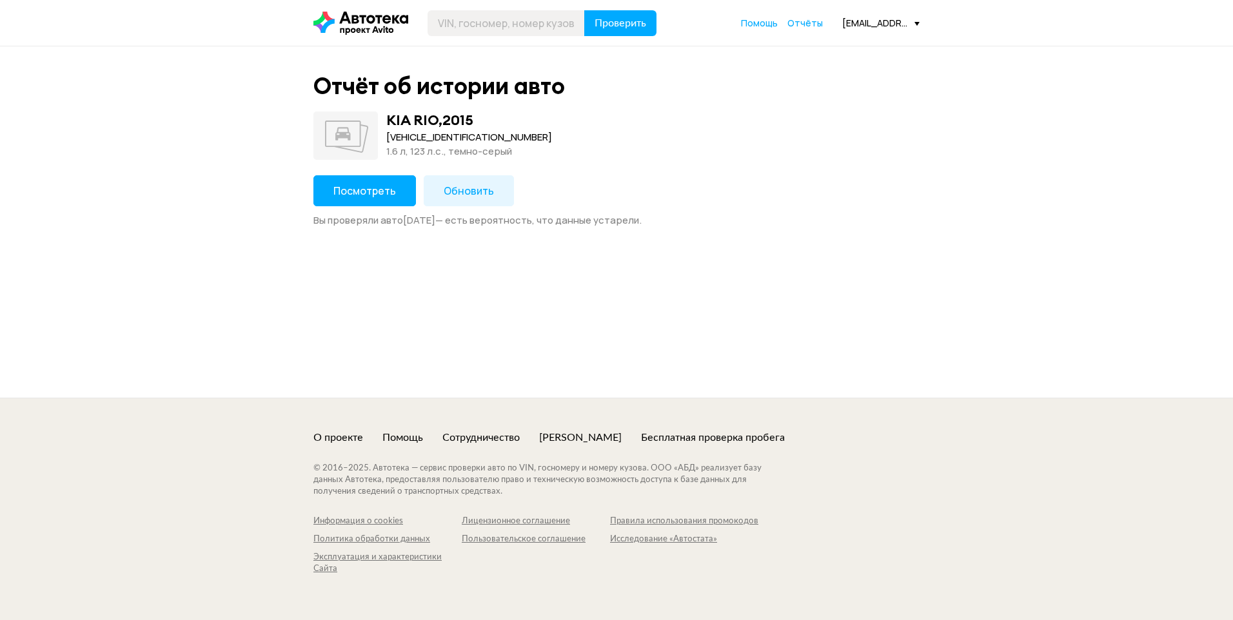
click at [337, 187] on span "Посмотреть" at bounding box center [364, 191] width 63 height 14
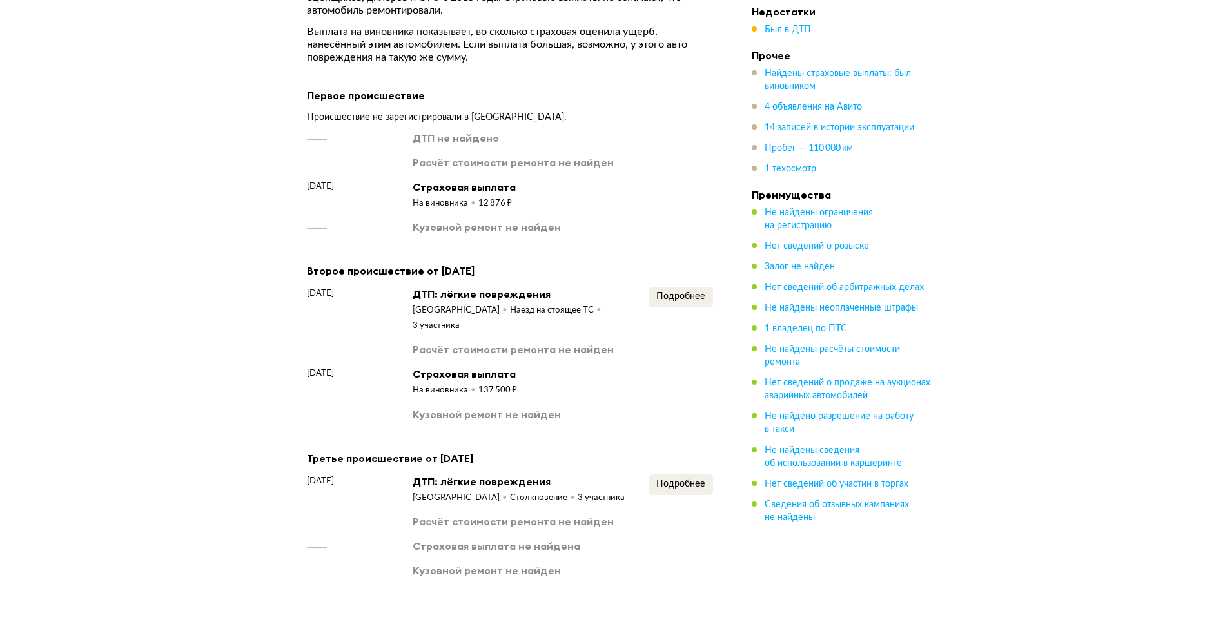
scroll to position [1935, 0]
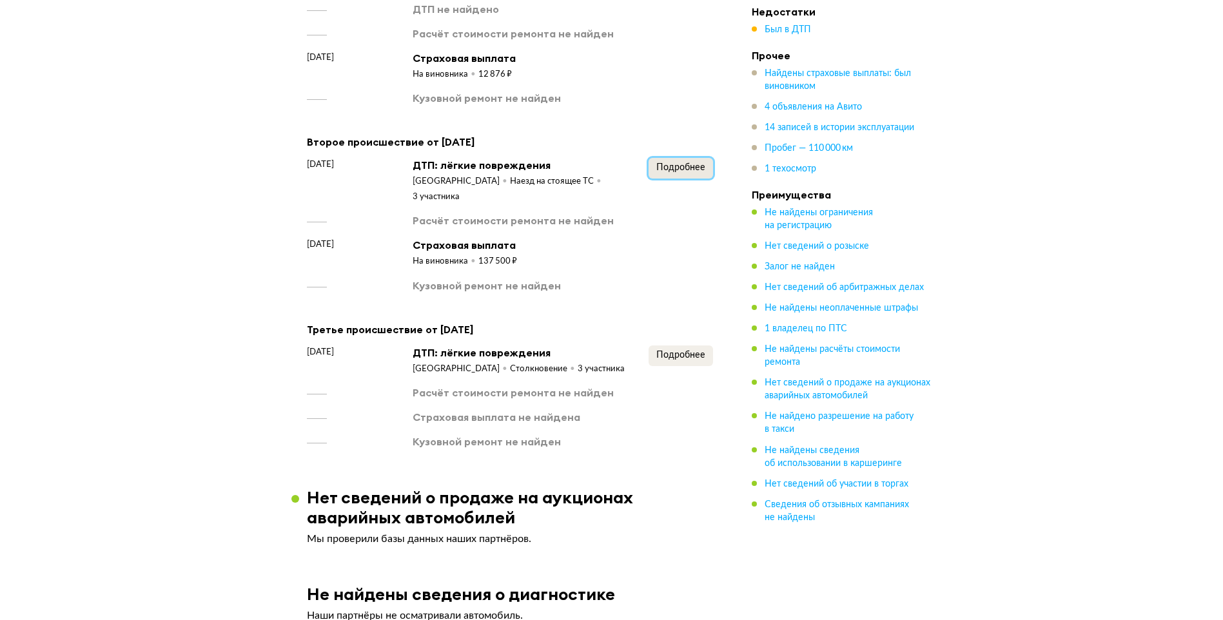
click at [685, 163] on span "Подробнее" at bounding box center [680, 167] width 49 height 9
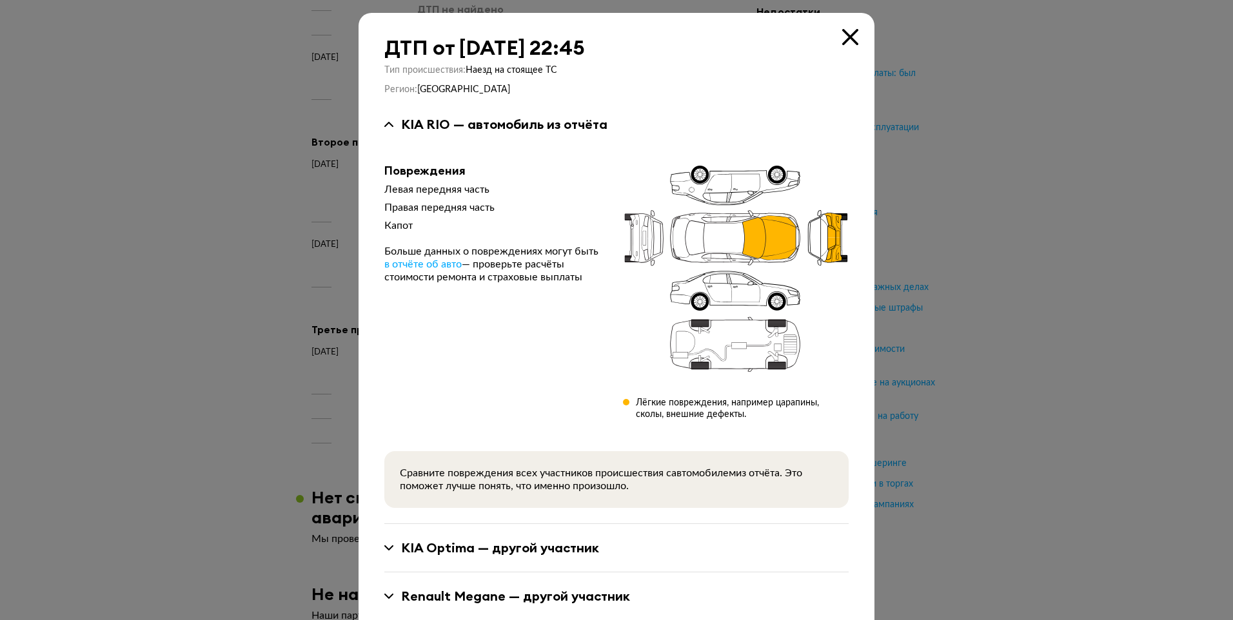
click at [850, 39] on icon at bounding box center [850, 37] width 16 height 16
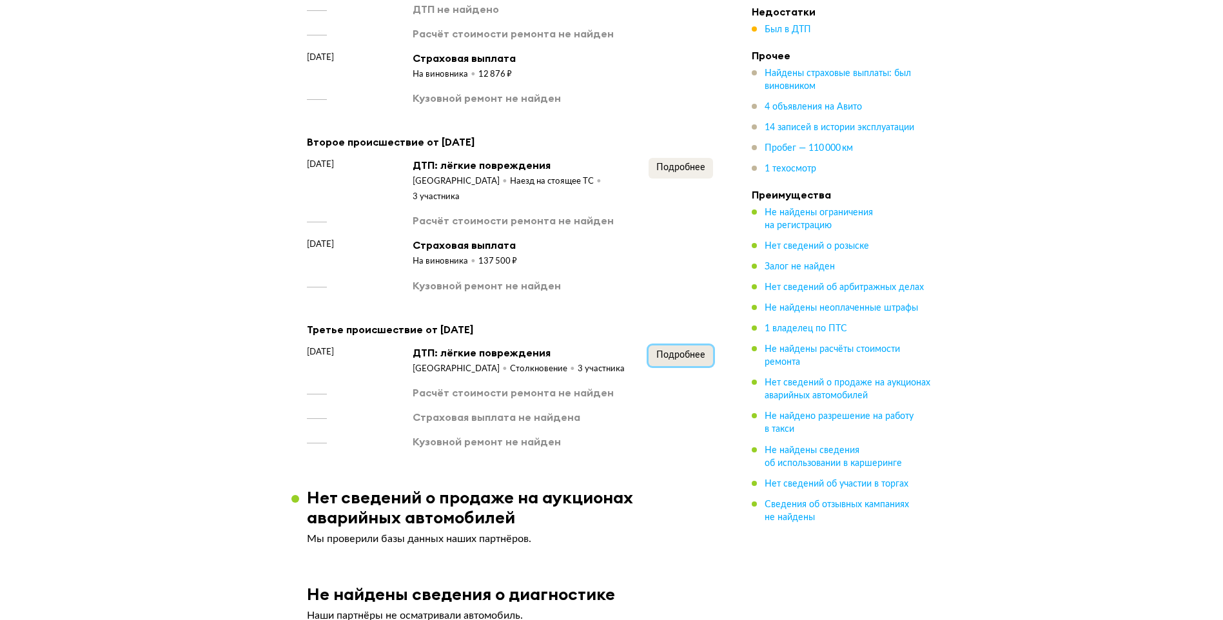
click at [687, 351] on span "Подробнее" at bounding box center [680, 355] width 49 height 9
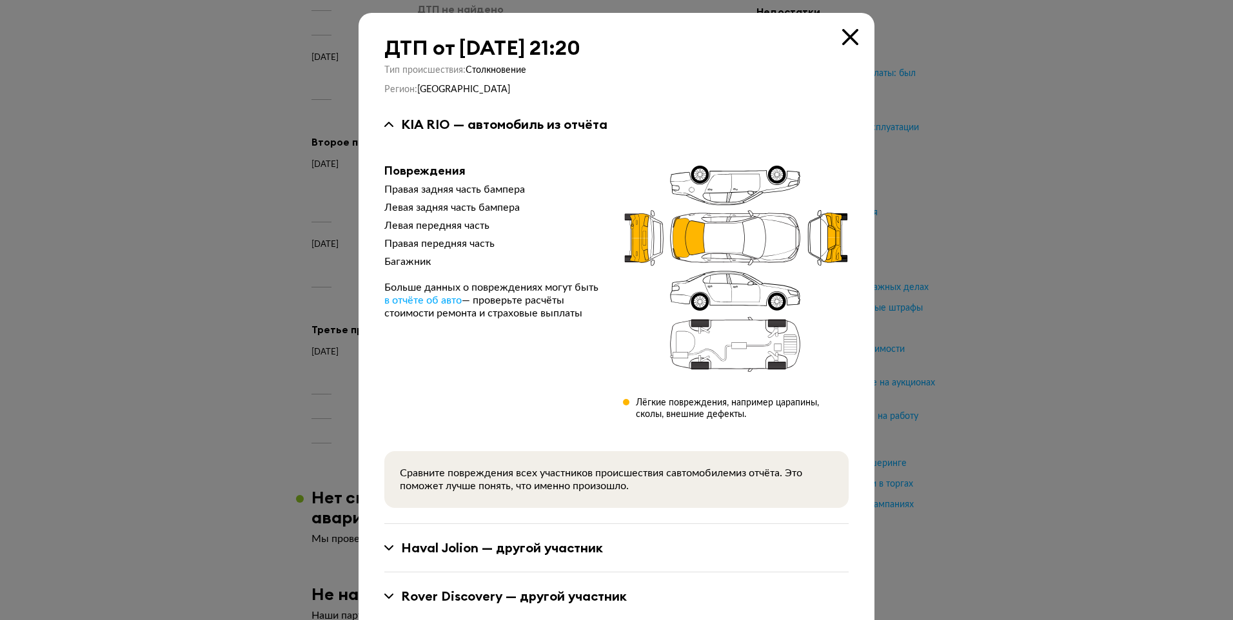
click at [842, 38] on icon at bounding box center [850, 37] width 16 height 16
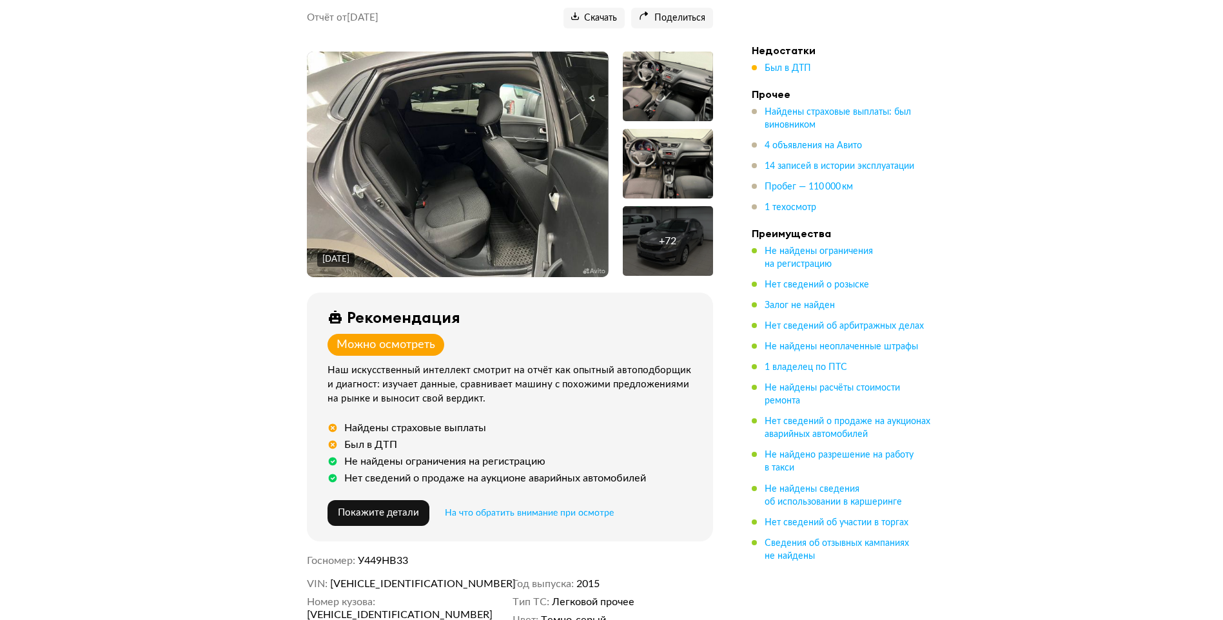
scroll to position [0, 0]
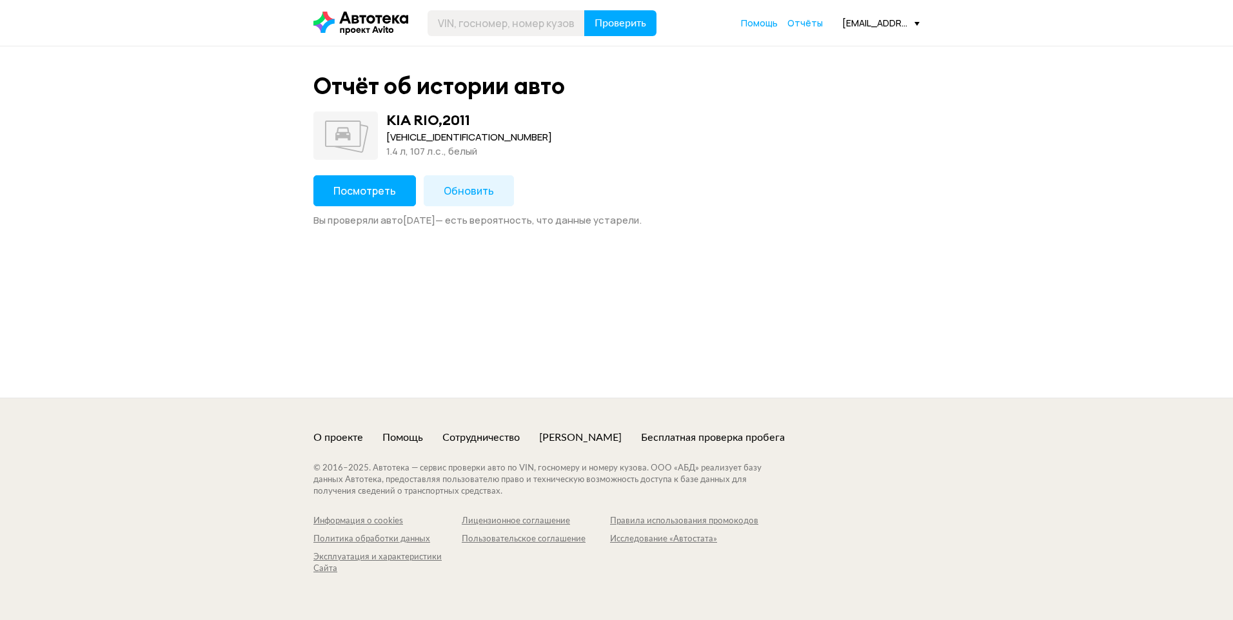
click at [373, 196] on span "Посмотреть" at bounding box center [364, 191] width 63 height 14
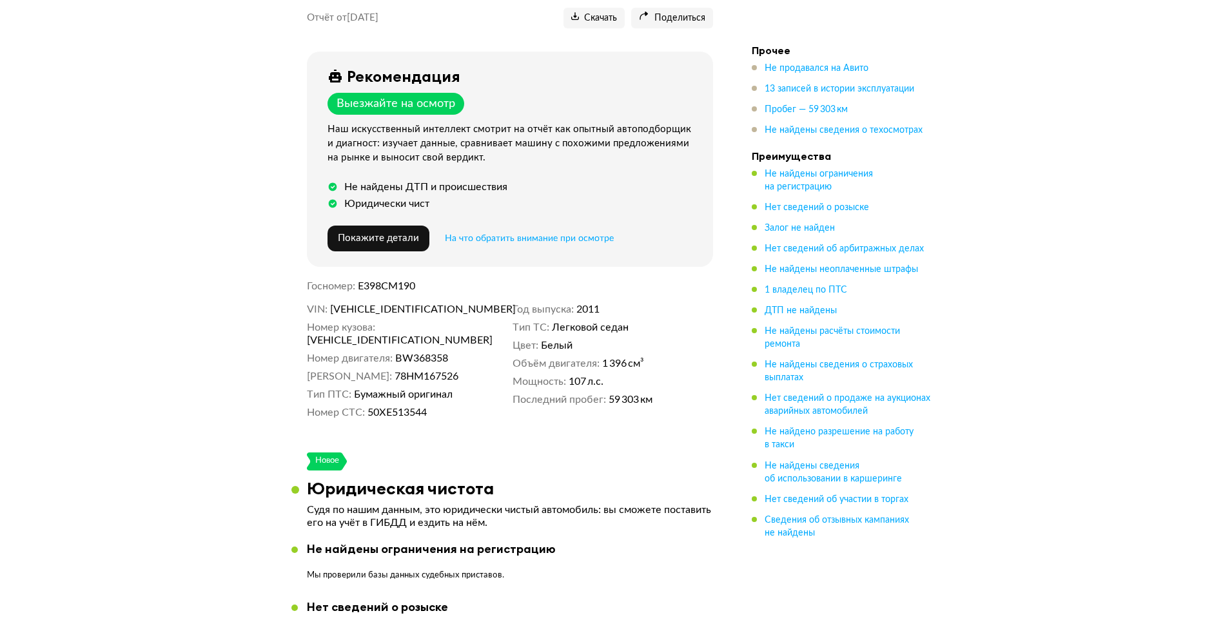
scroll to position [322, 0]
